Goal: Information Seeking & Learning: Learn about a topic

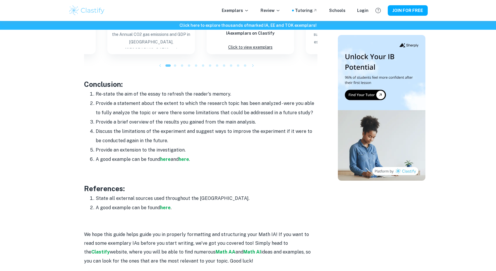
scroll to position [675, 0]
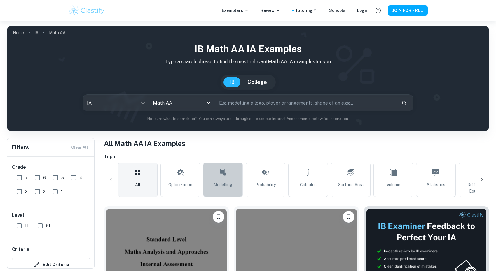
click at [221, 174] on icon at bounding box center [223, 172] width 6 height 7
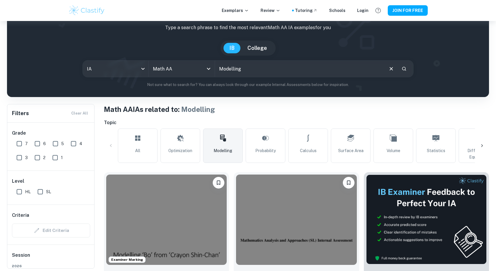
scroll to position [35, 0]
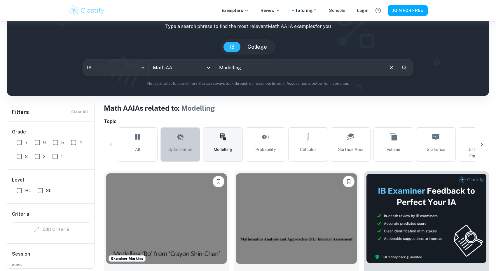
click at [190, 147] on span "Optimization" at bounding box center [180, 149] width 24 height 6
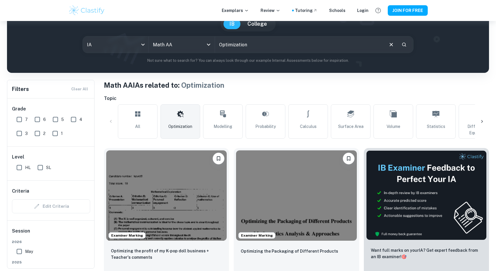
scroll to position [59, 0]
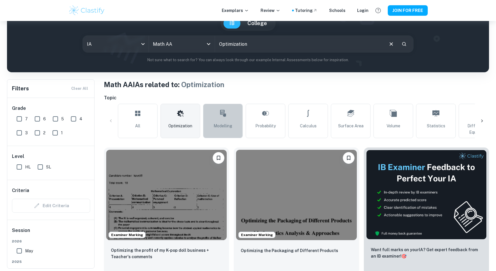
click at [219, 123] on link "Modelling" at bounding box center [223, 121] width 40 height 34
type input "Modelling"
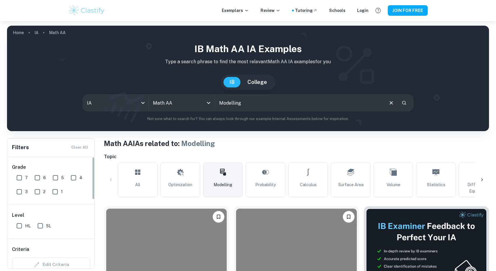
click at [41, 227] on input "SL" at bounding box center [40, 226] width 12 height 12
checkbox input "true"
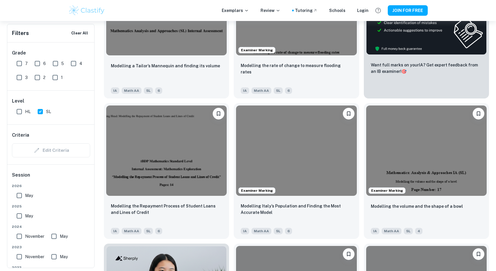
scroll to position [260, 0]
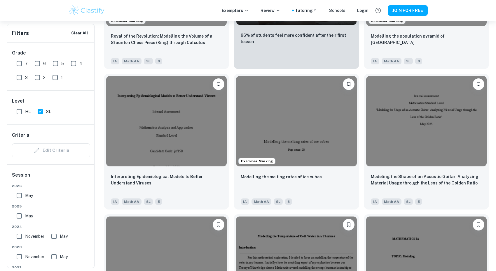
scroll to position [1272, 0]
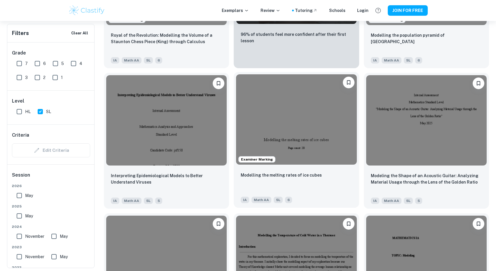
click at [333, 110] on img at bounding box center [296, 119] width 120 height 90
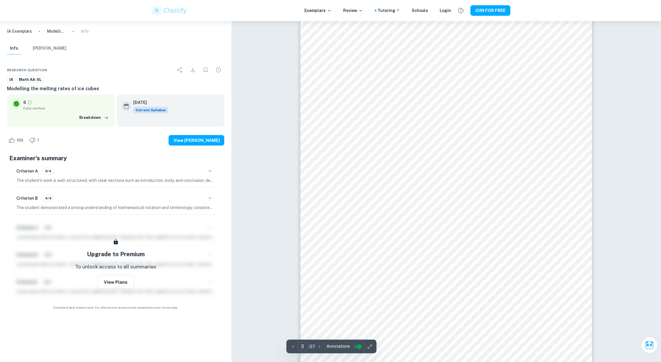
scroll to position [955, 0]
type input "4"
